Goal: Task Accomplishment & Management: Use online tool/utility

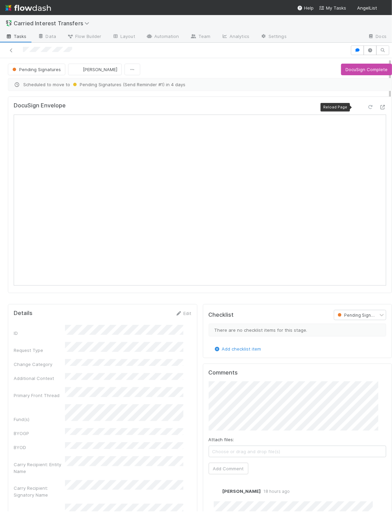
click at [275, 108] on icon at bounding box center [370, 107] width 7 height 4
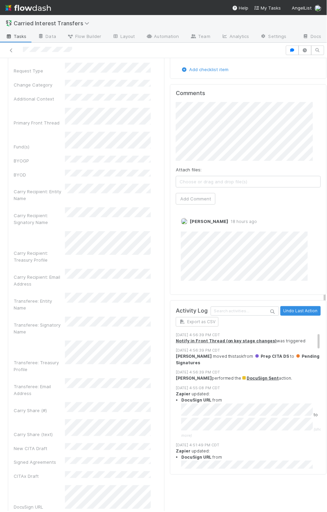
scroll to position [346, 0]
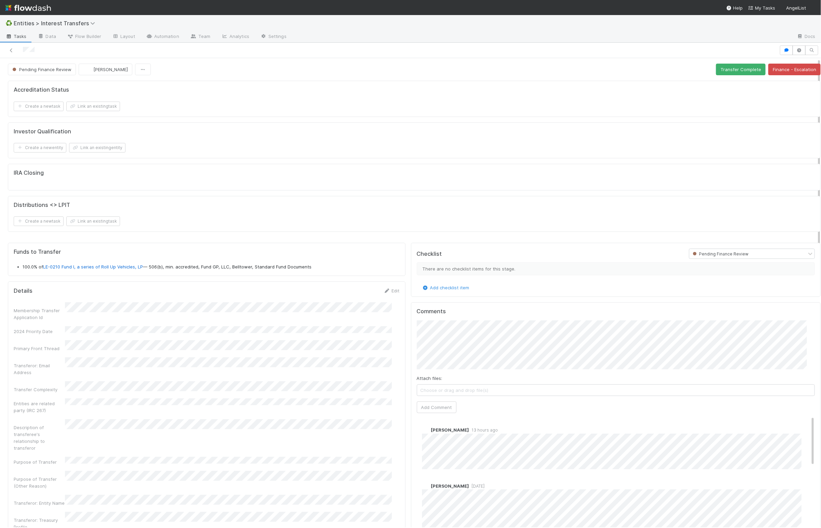
scroll to position [132, 383]
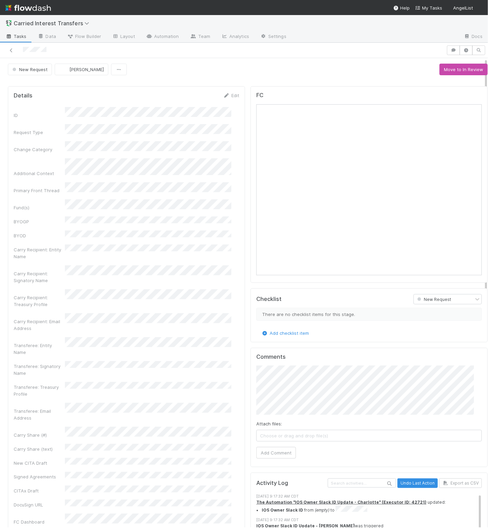
click at [251, 330] on div "Checklist New Request There are no checklist items for this stage. Add checklis…" at bounding box center [369, 315] width 237 height 54
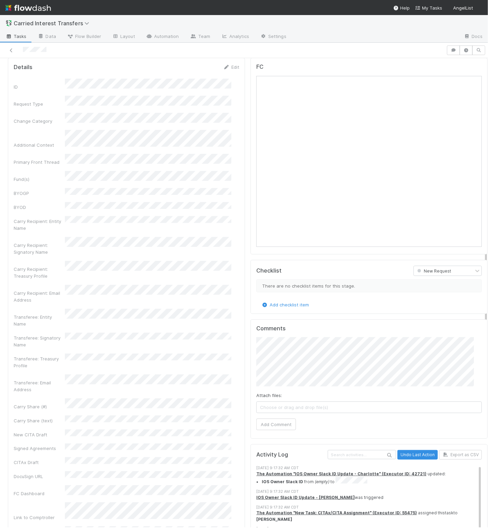
scroll to position [38, 0]
